Goal: Transaction & Acquisition: Purchase product/service

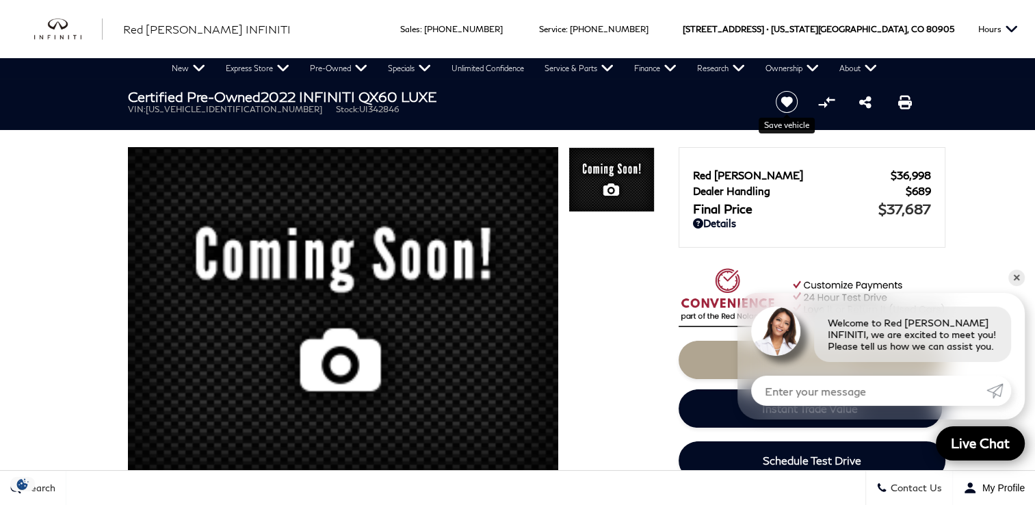
click at [790, 103] on icon "Save vehicle" at bounding box center [787, 102] width 10 height 9
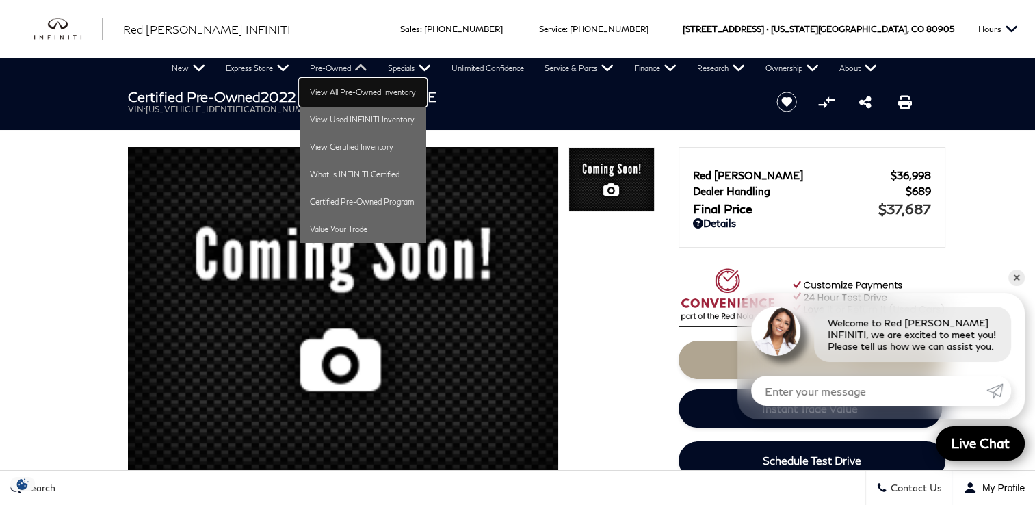
click at [349, 92] on link "View All Pre-Owned Inventory" at bounding box center [362, 92] width 126 height 27
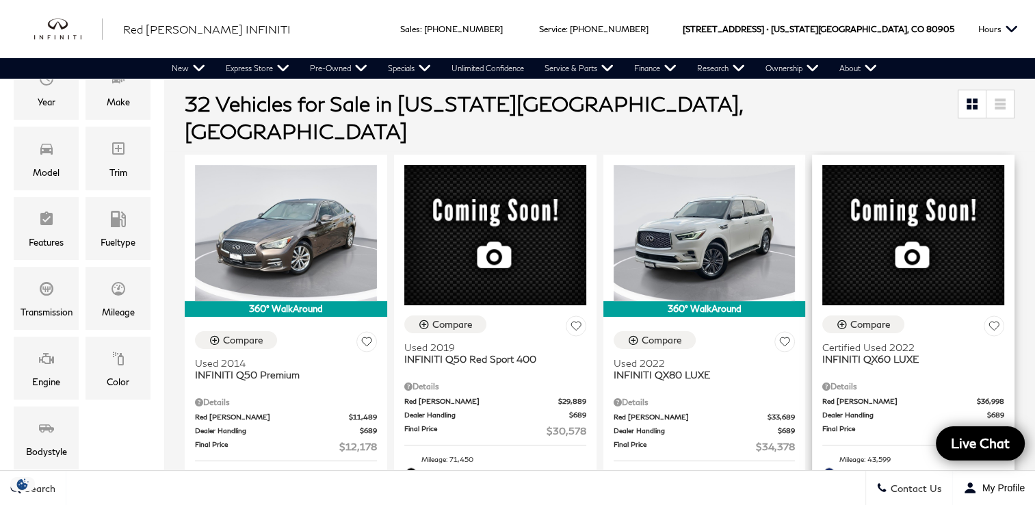
scroll to position [342, 0]
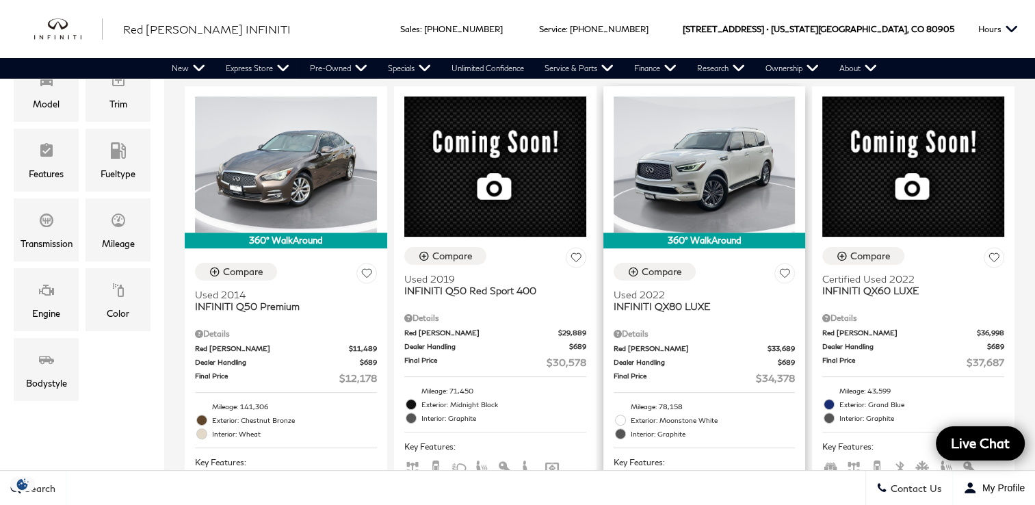
click at [794, 263] on icon at bounding box center [784, 273] width 21 height 21
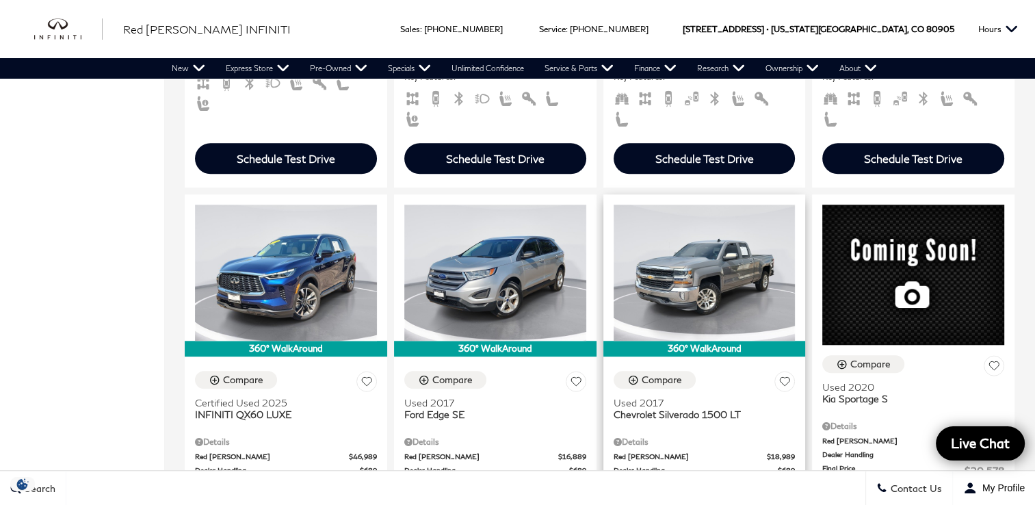
scroll to position [1231, 0]
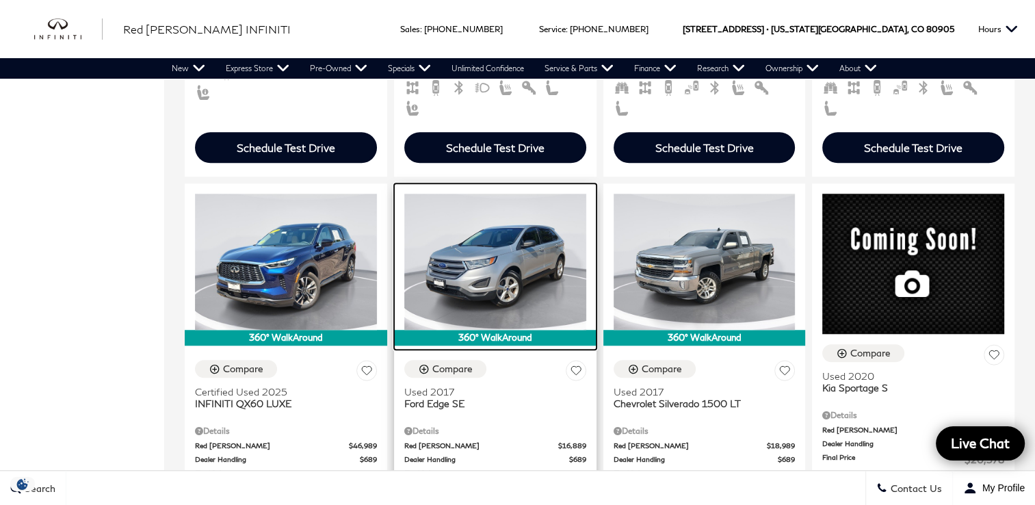
click at [574, 271] on img at bounding box center [495, 262] width 182 height 136
click at [576, 271] on img at bounding box center [495, 262] width 182 height 136
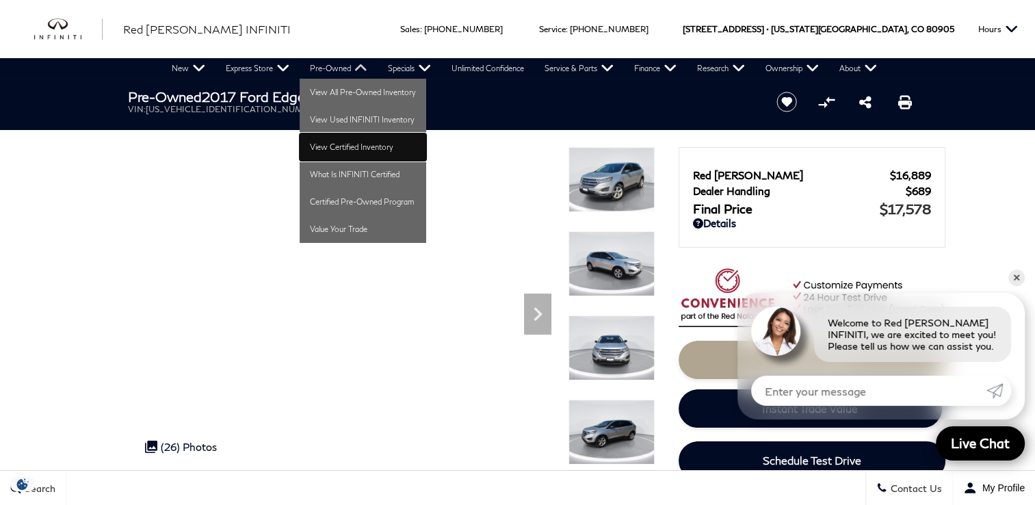
click at [333, 146] on link "View Certified Inventory" at bounding box center [362, 146] width 126 height 27
